Goal: Transaction & Acquisition: Book appointment/travel/reservation

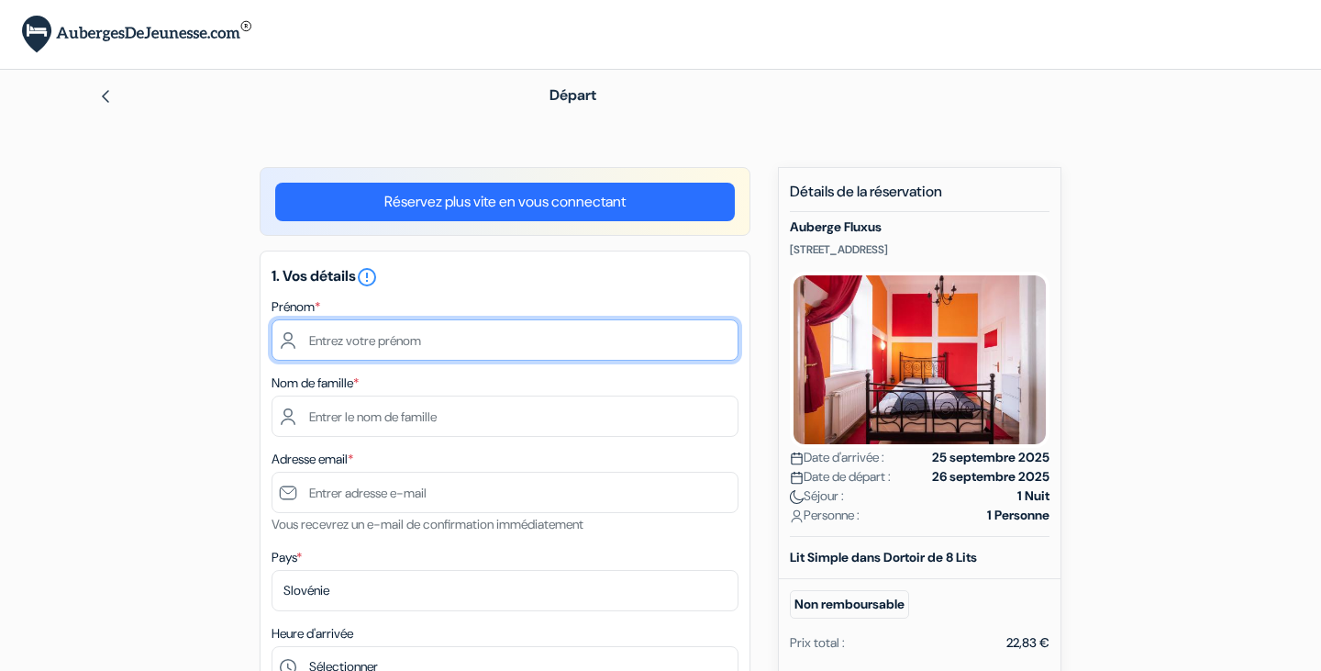
type input "[PERSON_NAME]"
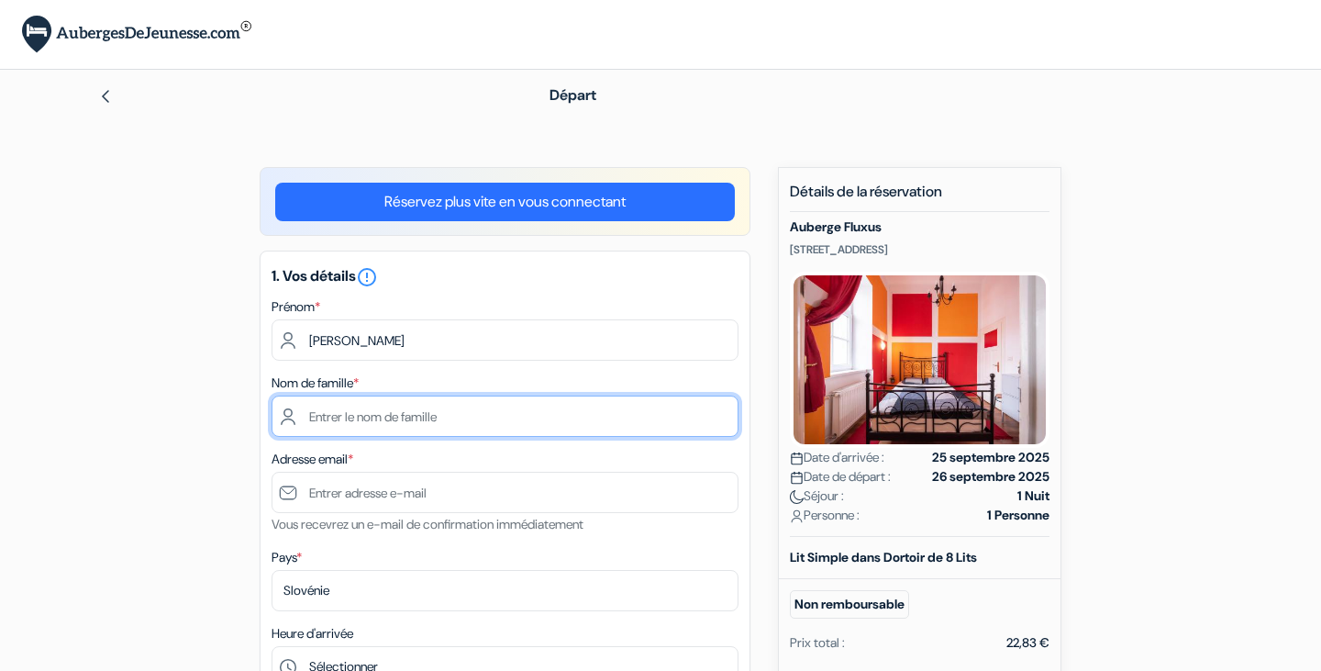
click at [461, 424] on input "text" at bounding box center [505, 415] width 467 height 41
type input "o"
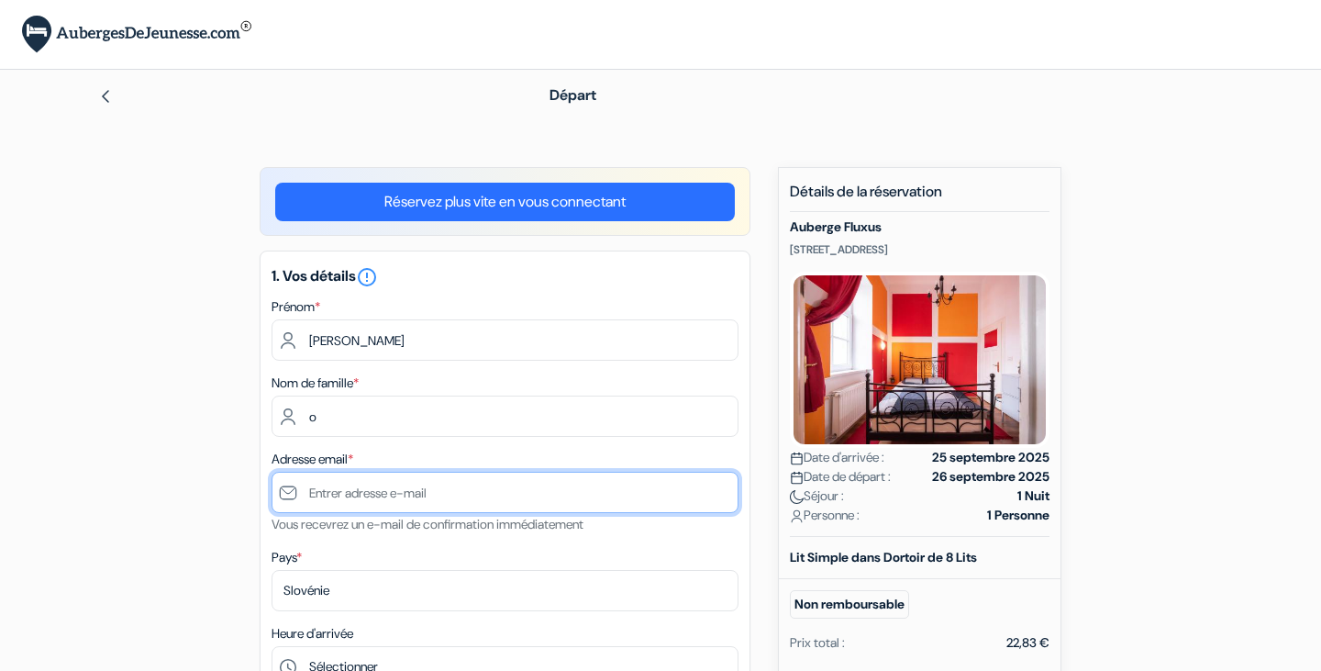
type input "[EMAIL_ADDRESS][DOMAIN_NAME]"
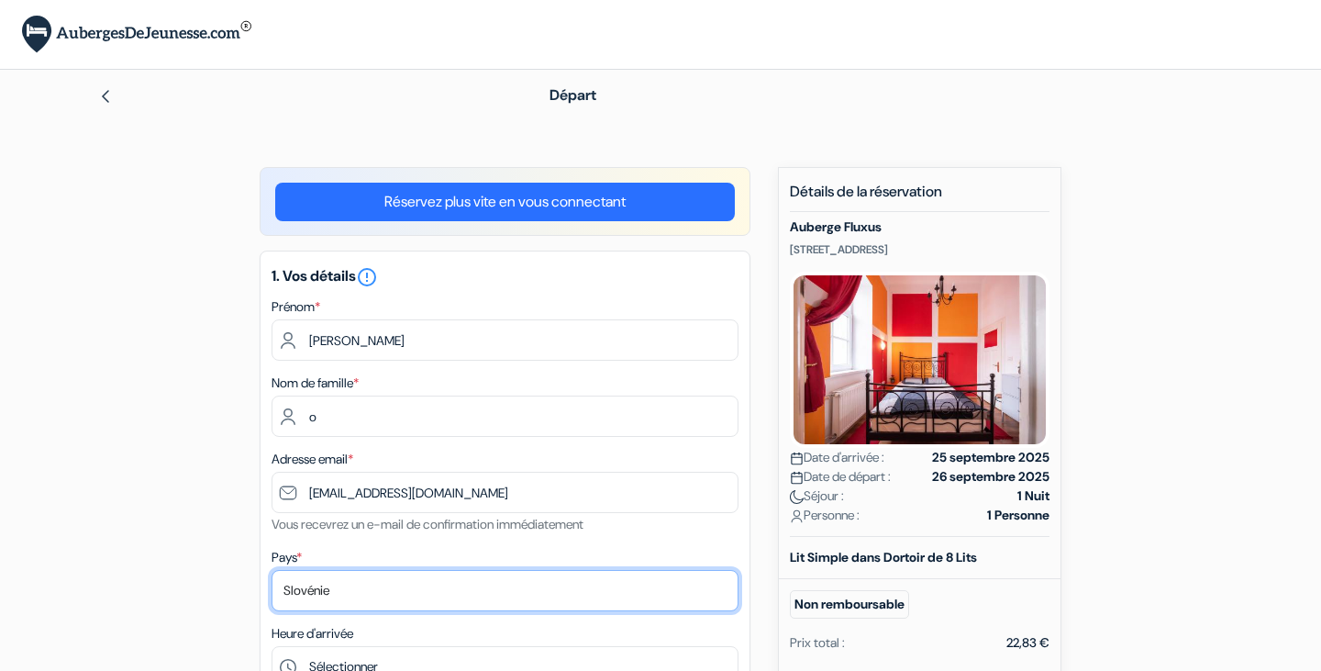
select select "fr"
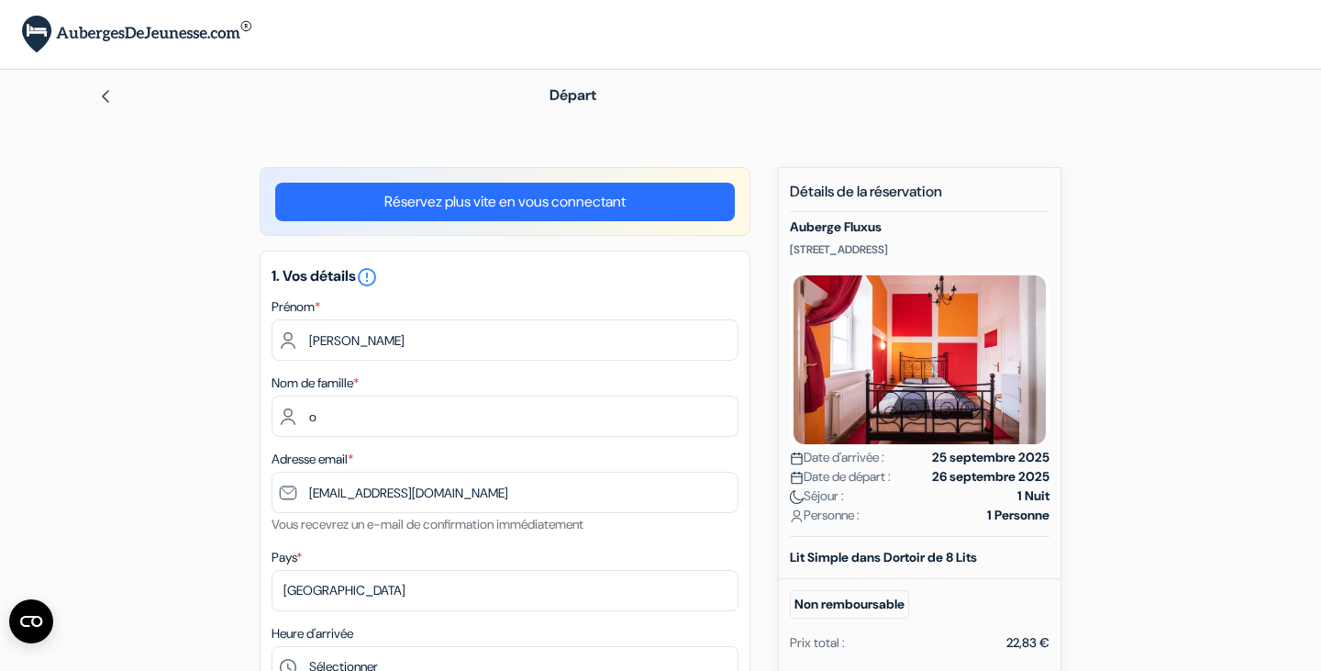
type input "o"
type input "683601410"
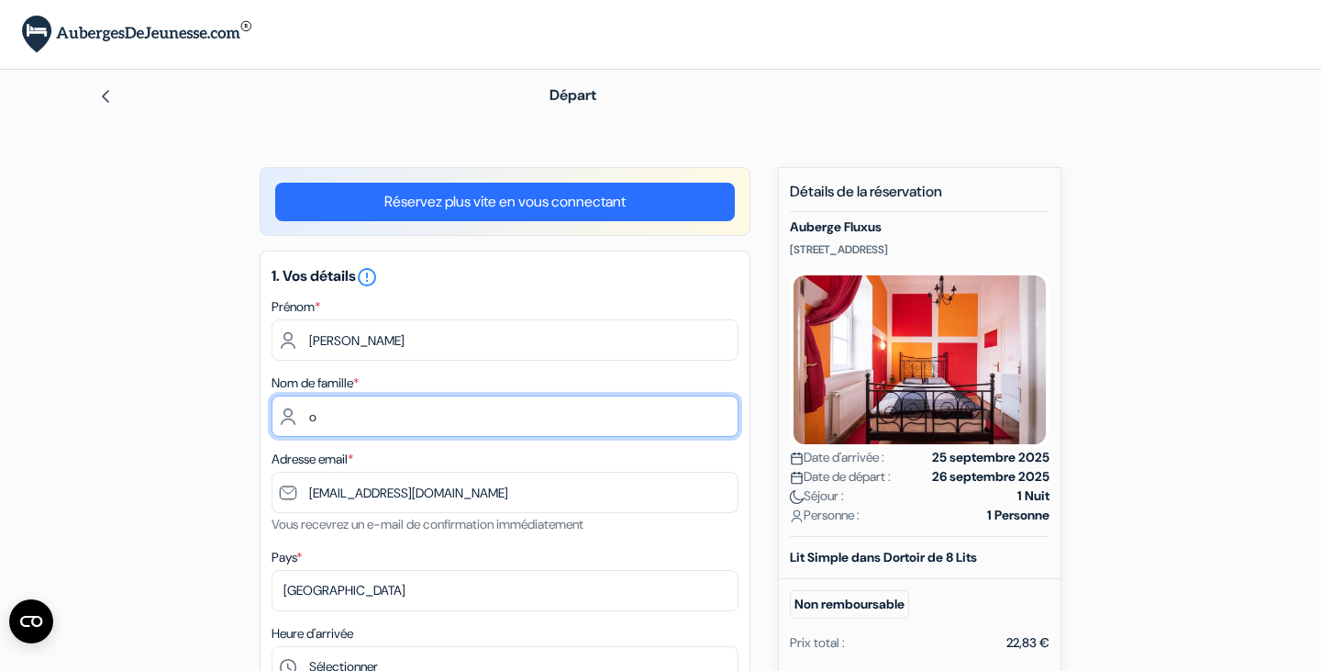
click at [368, 414] on input "o" at bounding box center [505, 415] width 467 height 41
type input "Osiris"
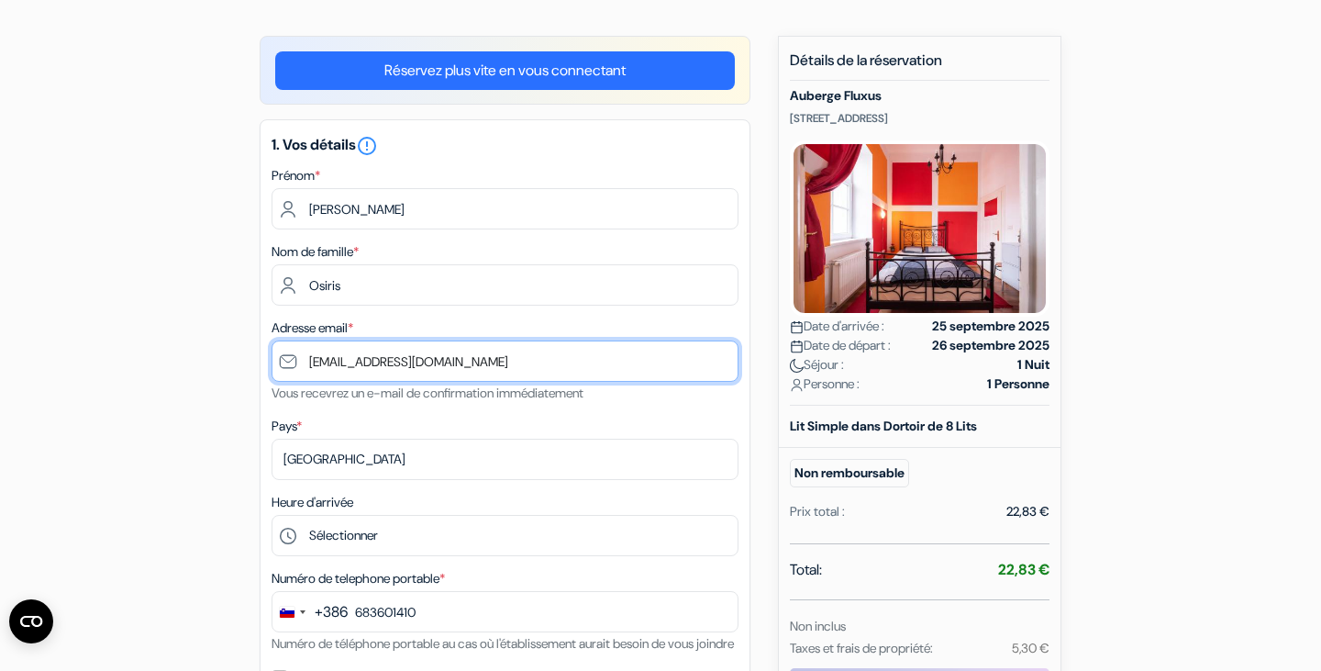
scroll to position [137, 0]
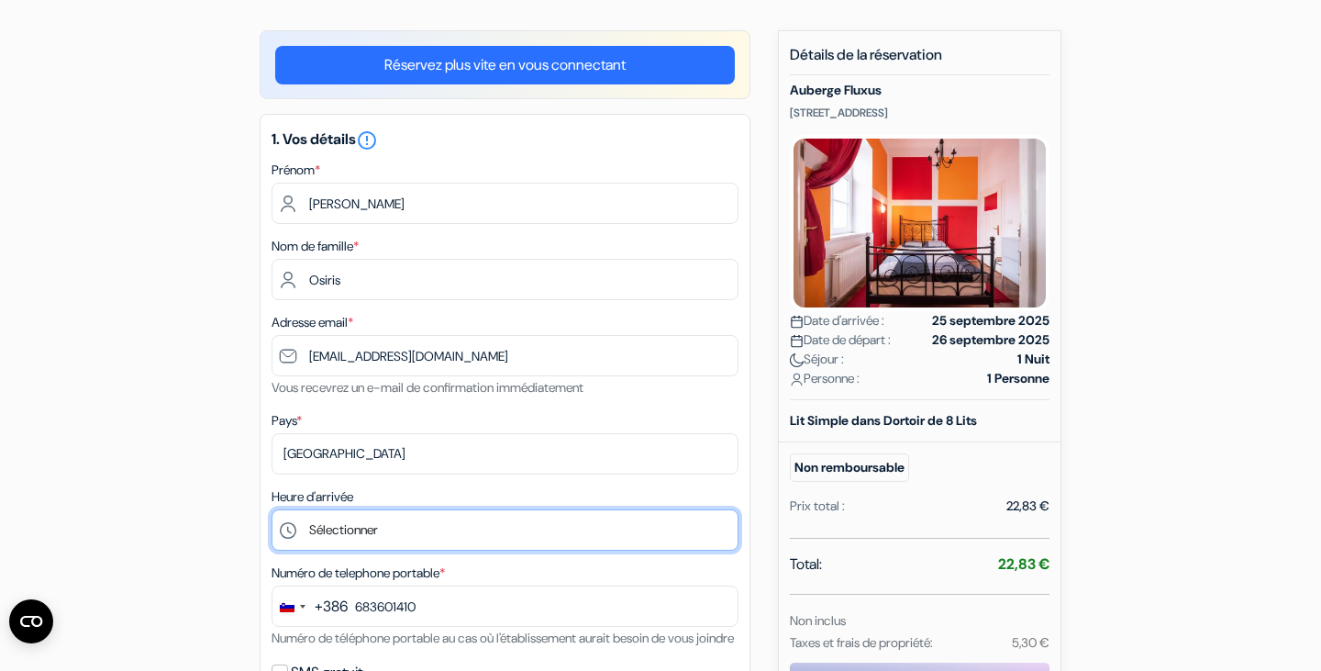
select select "16"
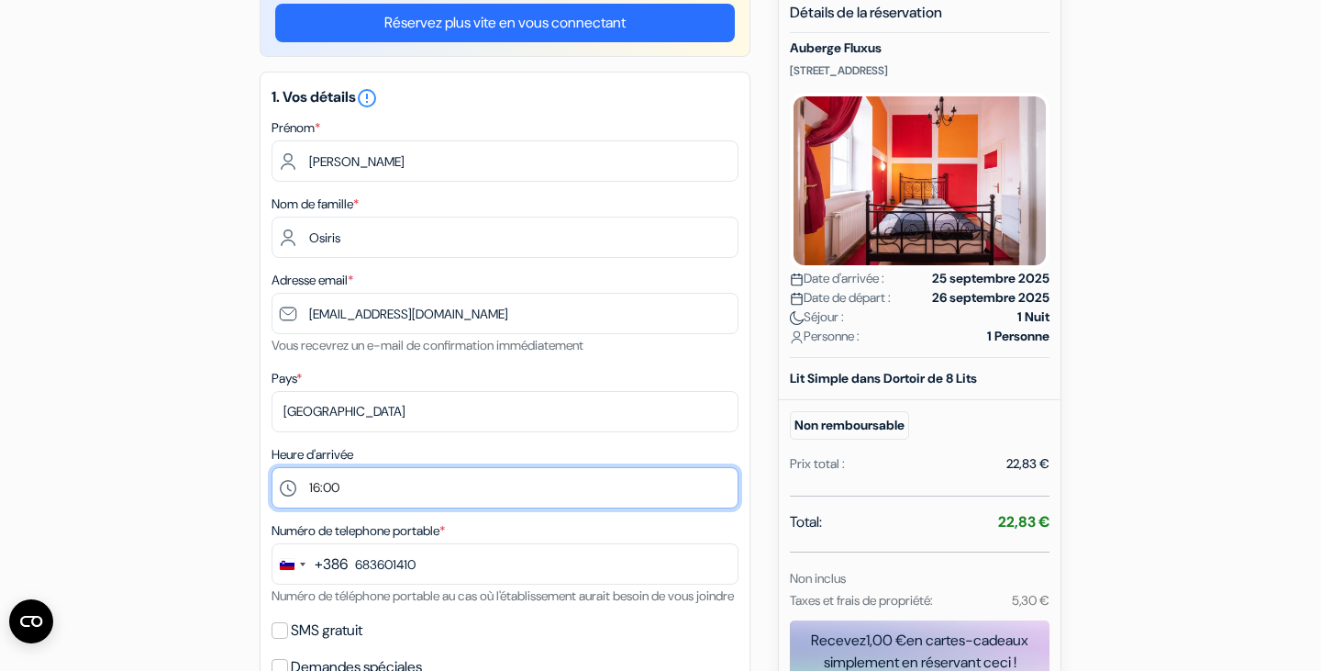
scroll to position [183, 0]
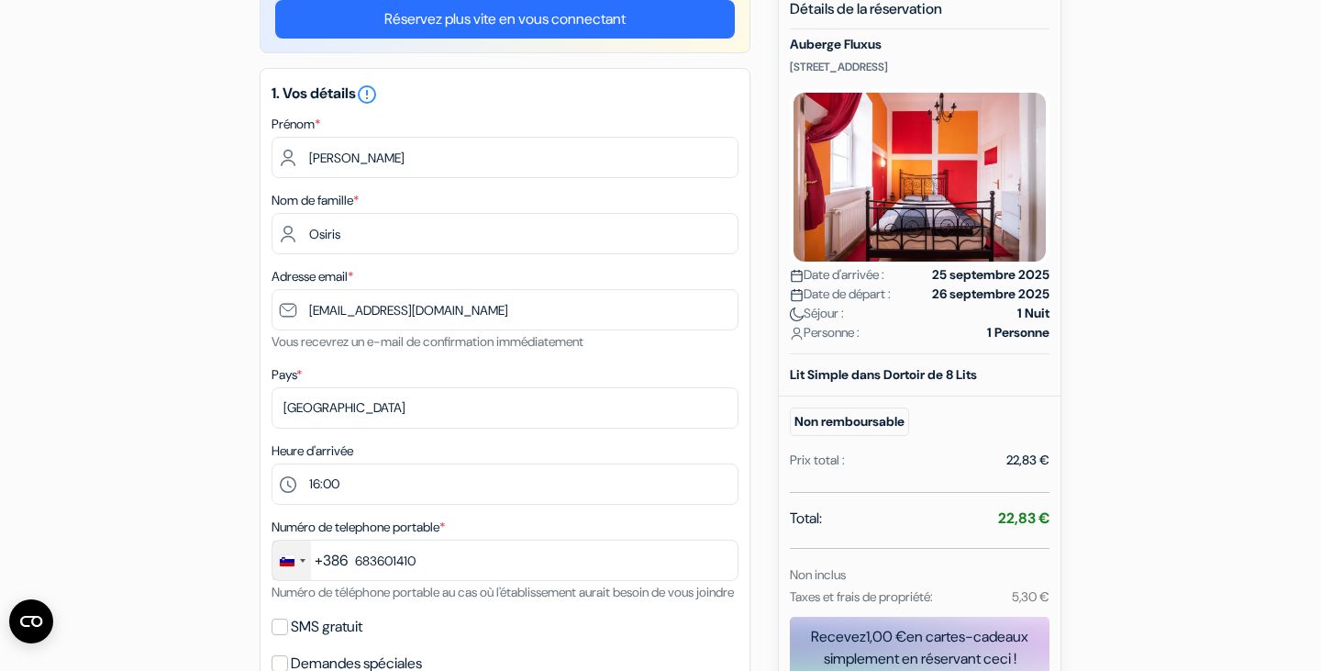
click at [305, 560] on div "Change country, selected Slovenia (+386)" at bounding box center [291, 559] width 39 height 39
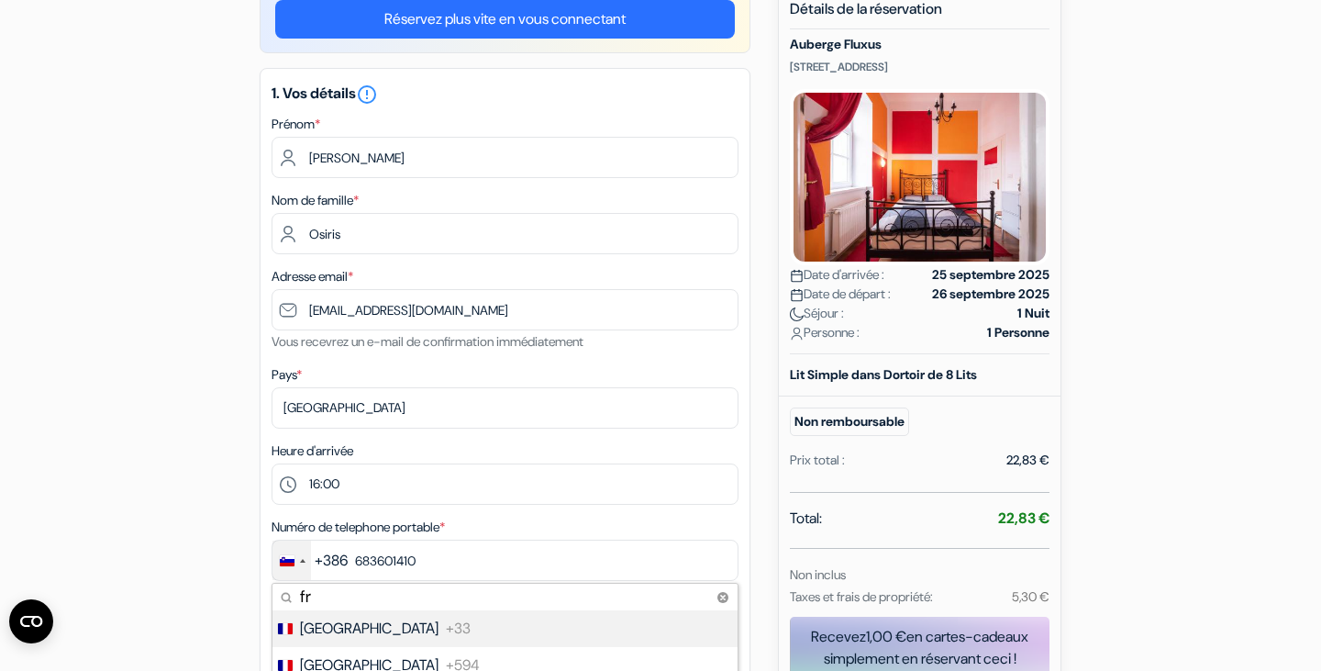
type input "fr"
click at [333, 626] on span "[GEOGRAPHIC_DATA]" at bounding box center [369, 628] width 139 height 22
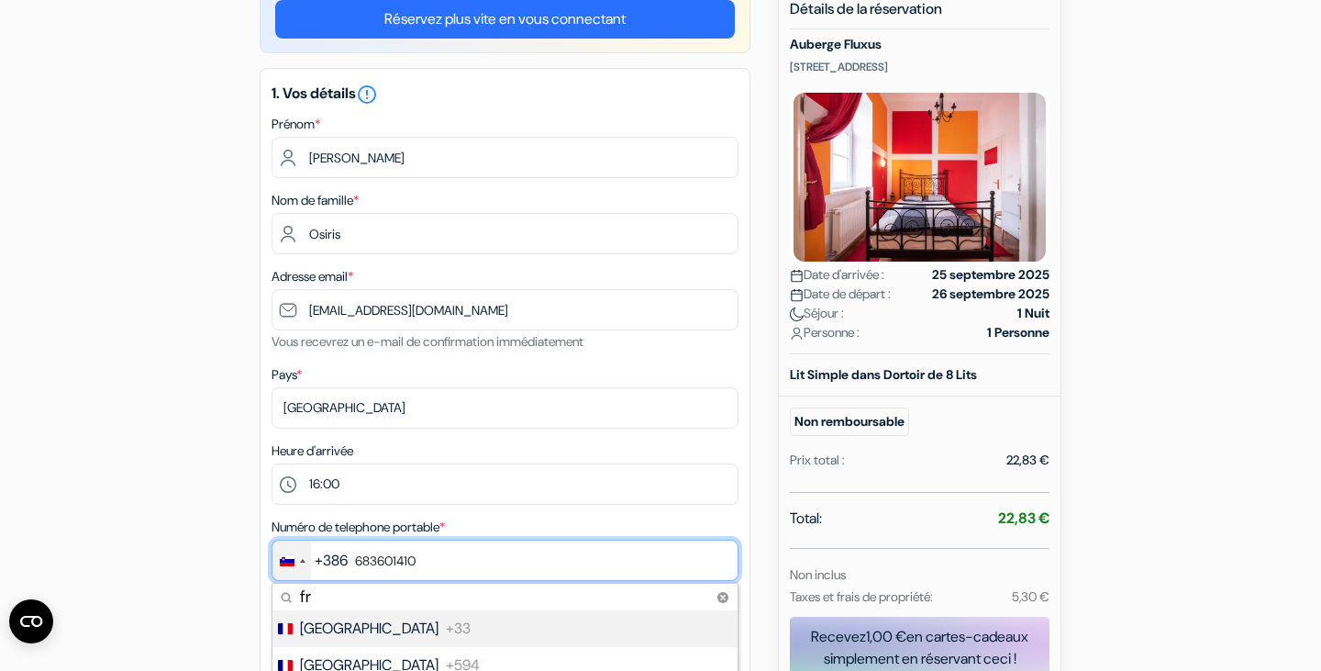
type input "6 83 60 14 10"
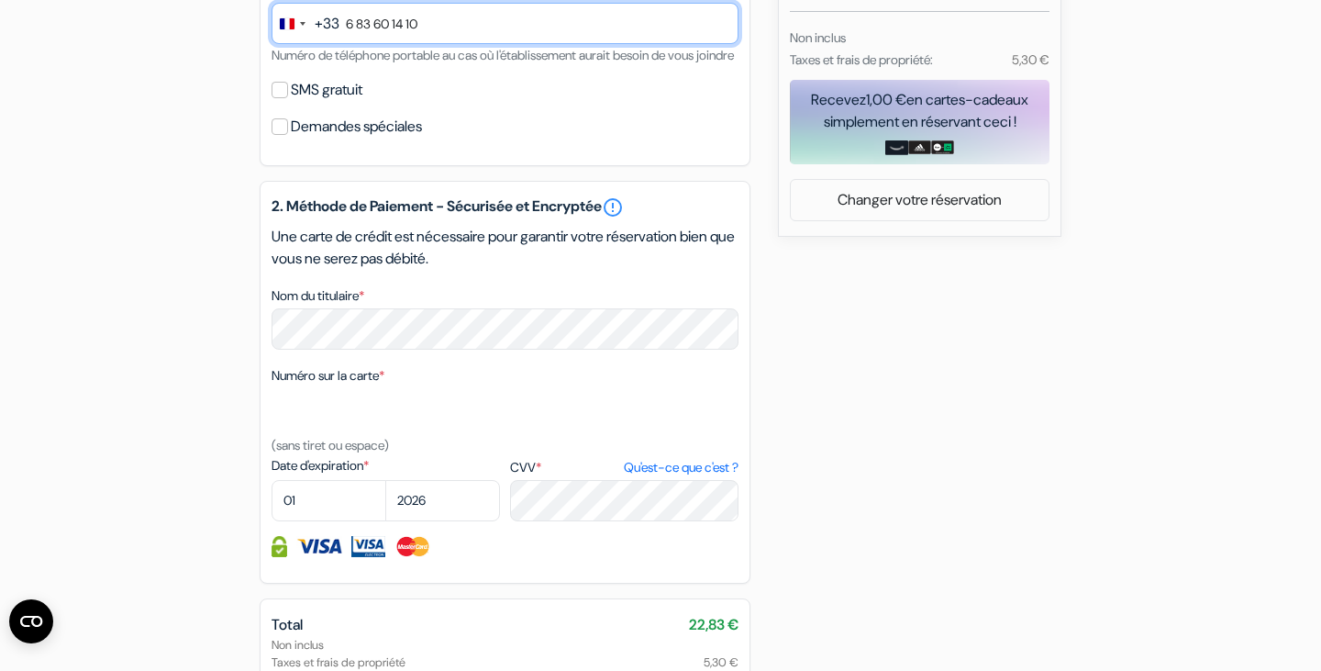
scroll to position [719, 0]
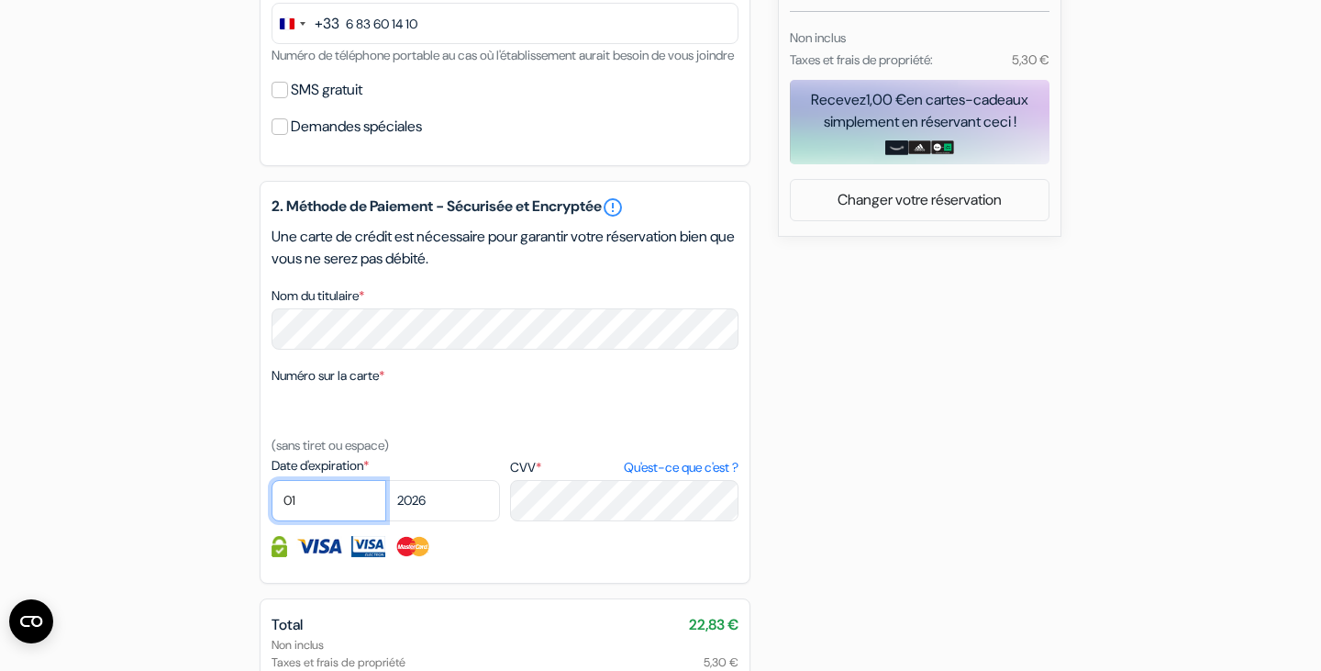
select select "05"
select select "2028"
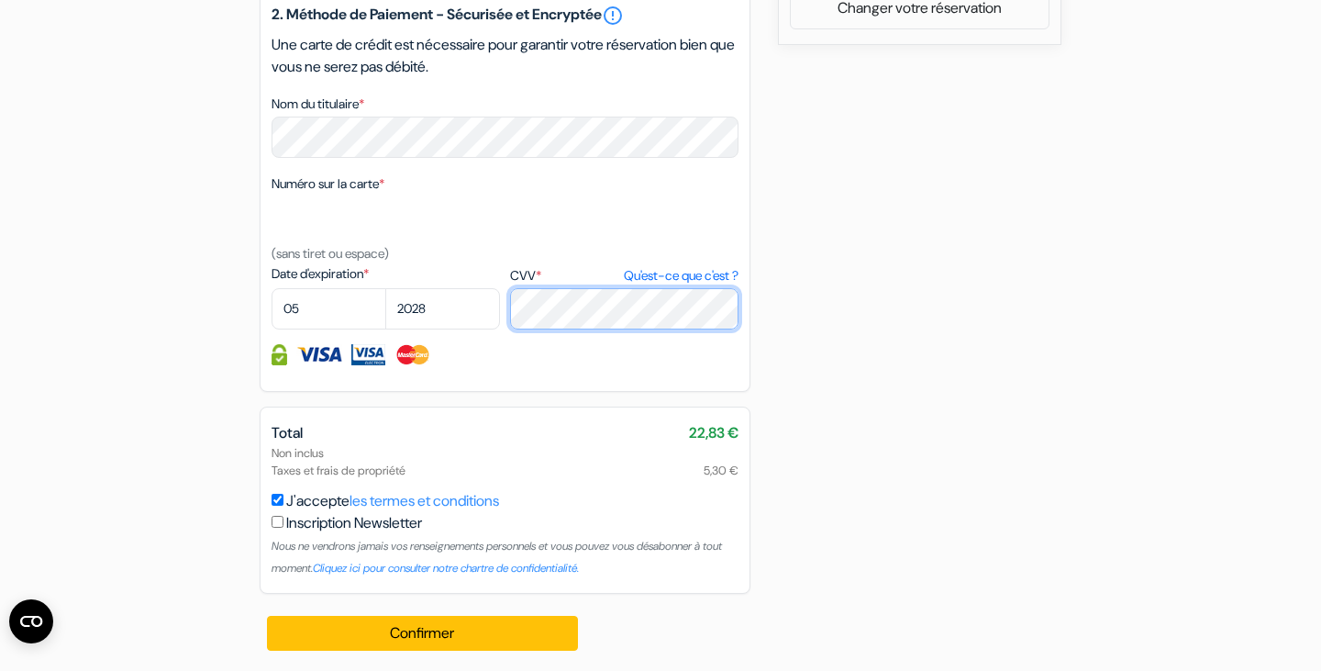
scroll to position [911, 0]
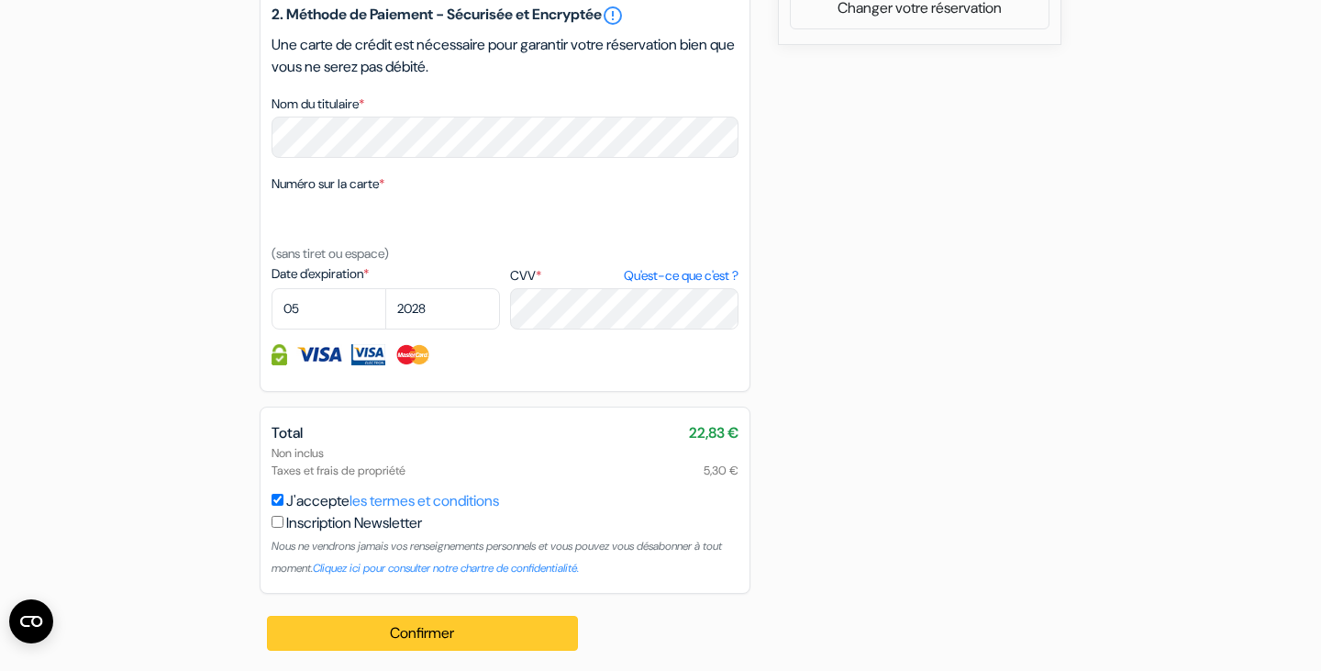
click at [473, 650] on button "Confirmer Loading..." at bounding box center [422, 633] width 311 height 35
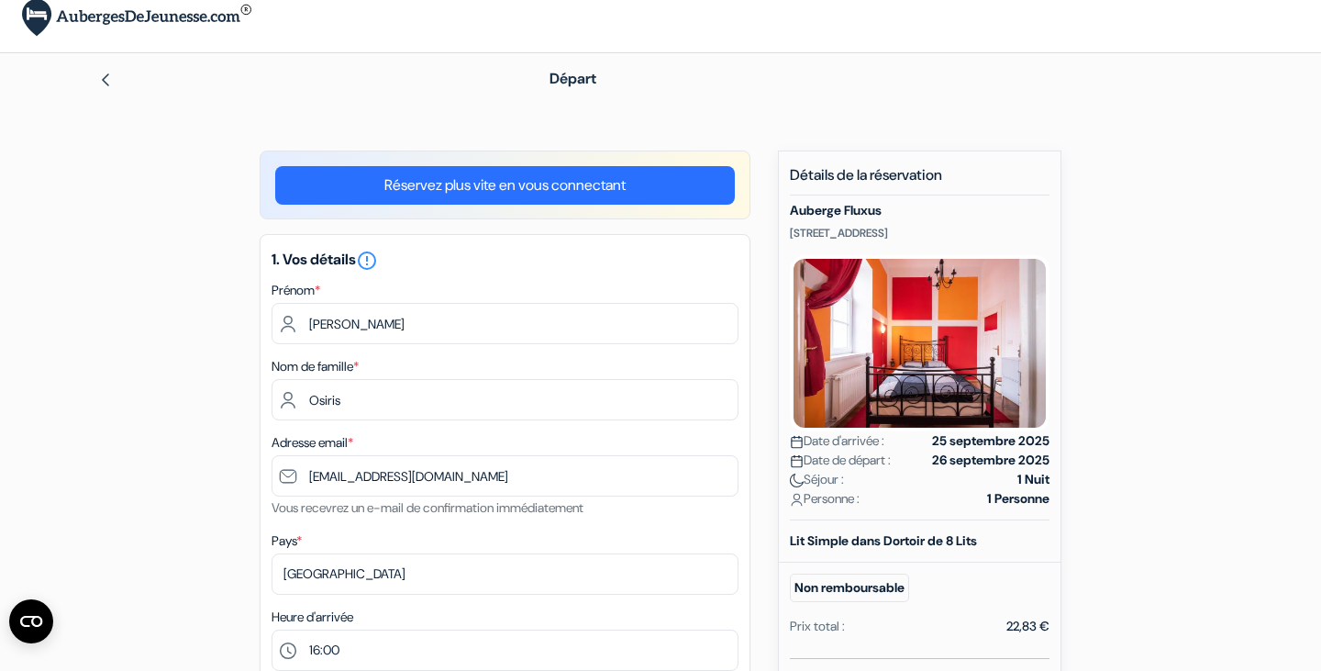
scroll to position [15, 0]
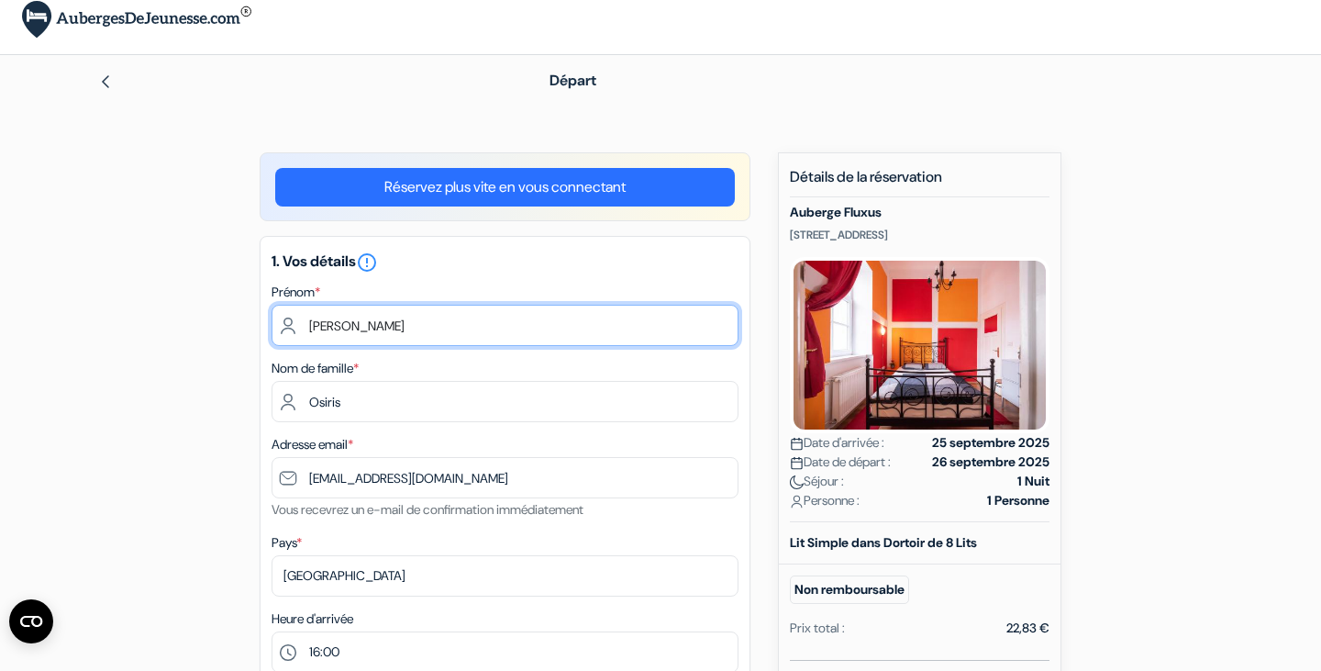
click at [442, 338] on input "[PERSON_NAME]" at bounding box center [505, 325] width 467 height 41
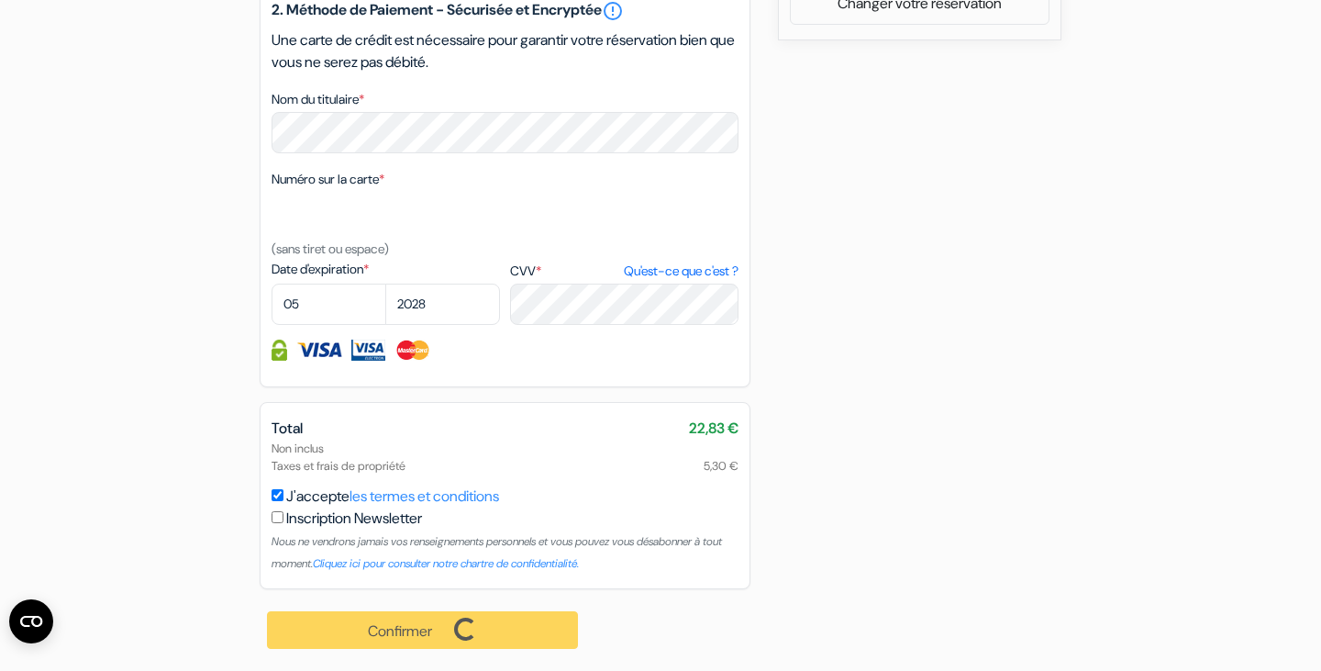
scroll to position [938, 0]
click at [347, 631] on div "Confirmer Loading... Traitement de la demande..." at bounding box center [423, 630] width 327 height 82
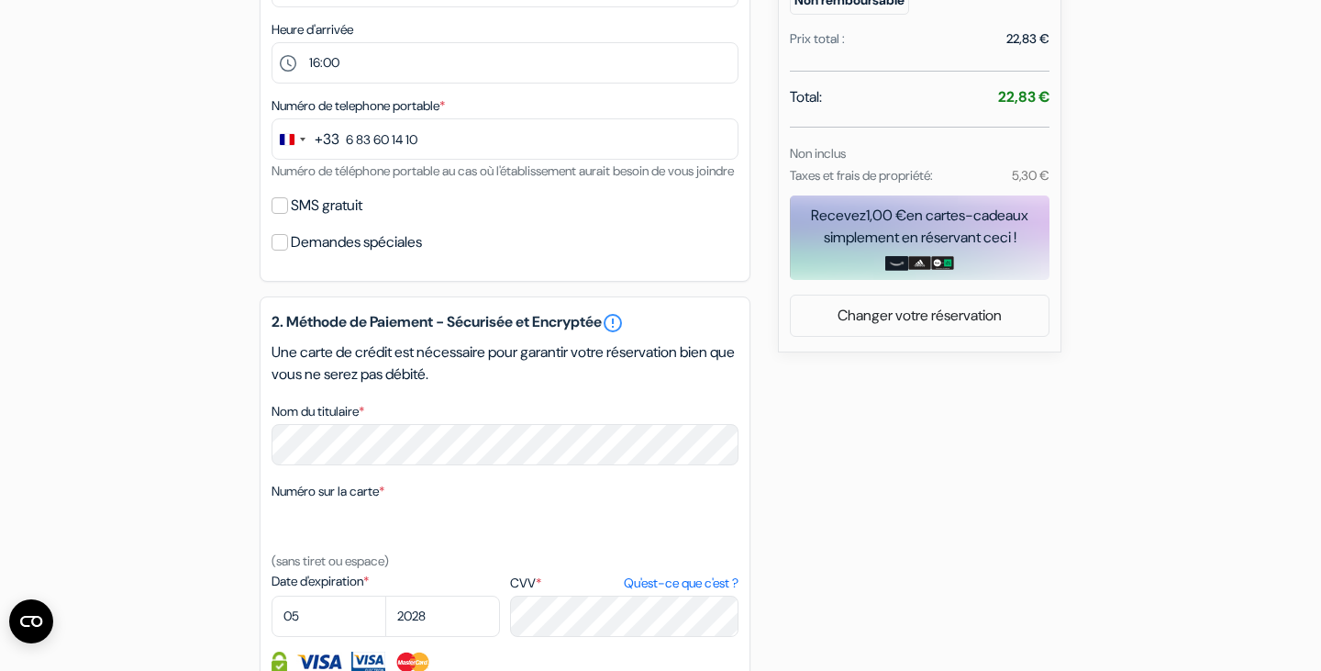
scroll to position [430, 0]
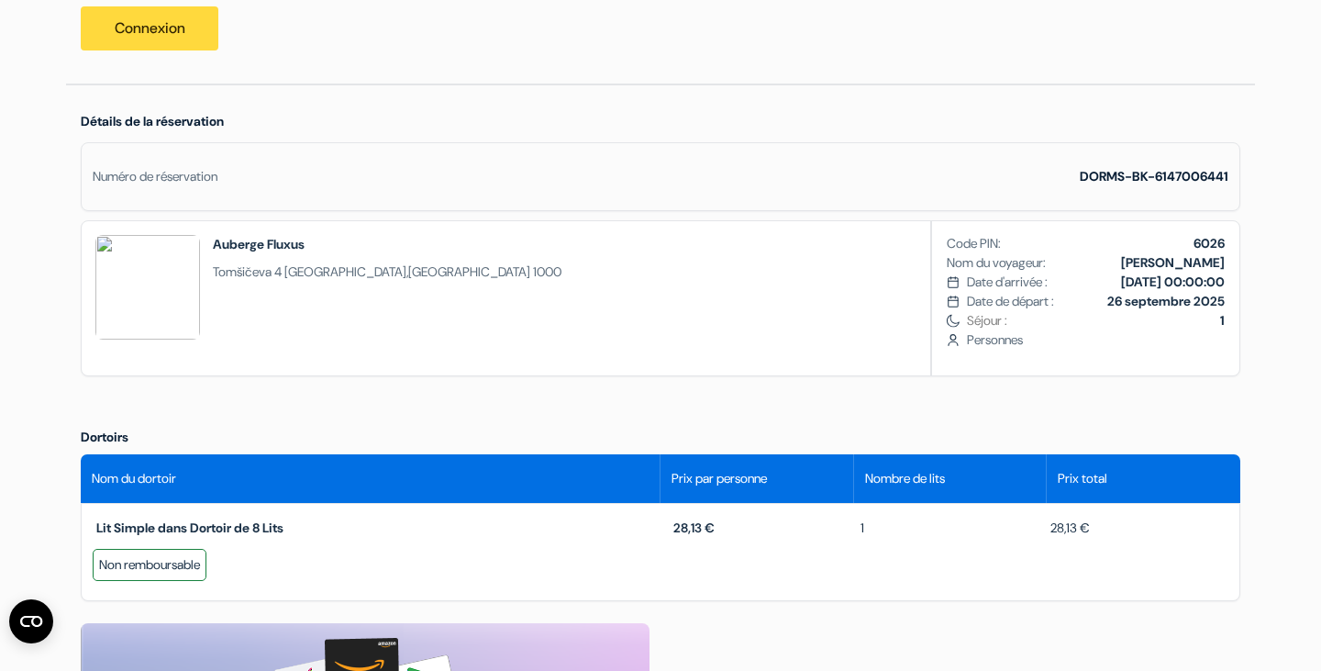
scroll to position [433, 0]
